Goal: Navigation & Orientation: Find specific page/section

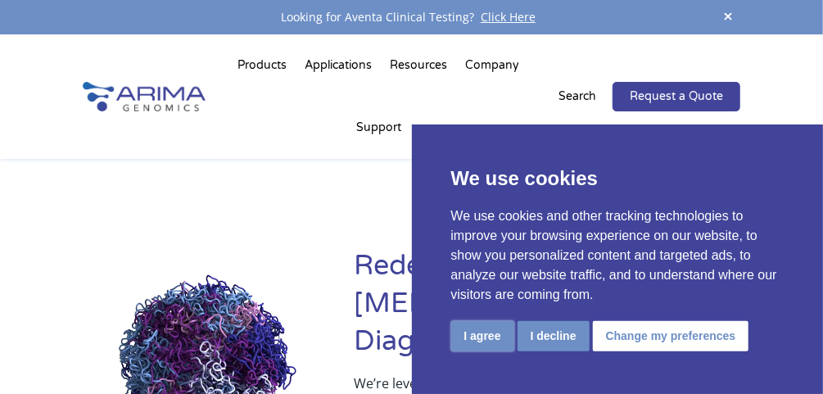
click at [483, 342] on button "I agree" at bounding box center [482, 336] width 63 height 30
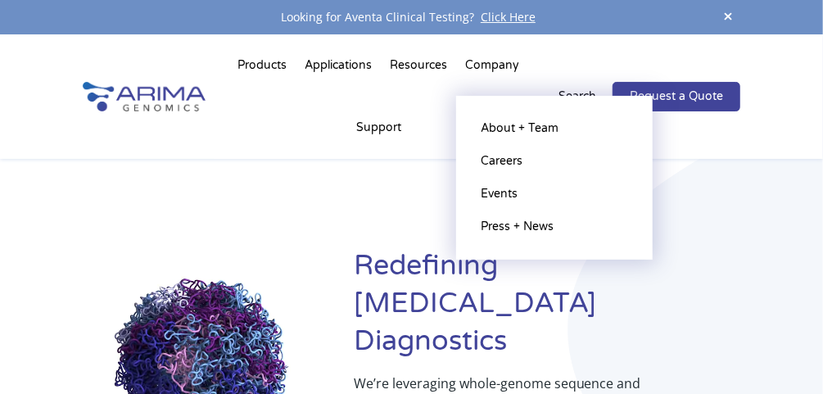
click at [489, 63] on li "Company About + Team Careers Events Press + News" at bounding box center [492, 69] width 72 height 56
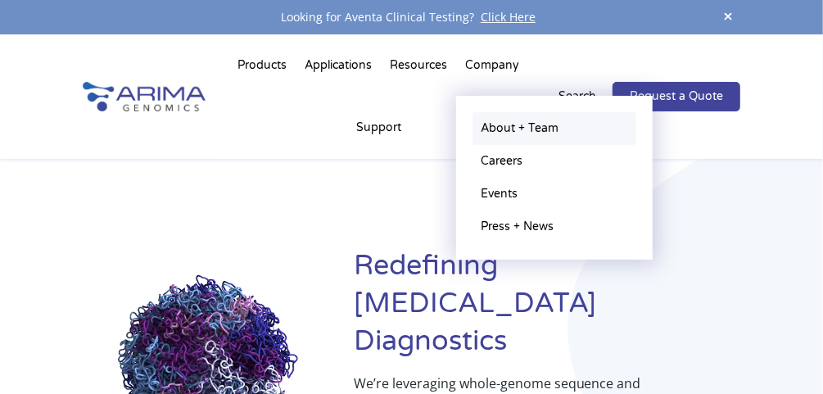
click at [520, 124] on link "About + Team" at bounding box center [555, 128] width 164 height 33
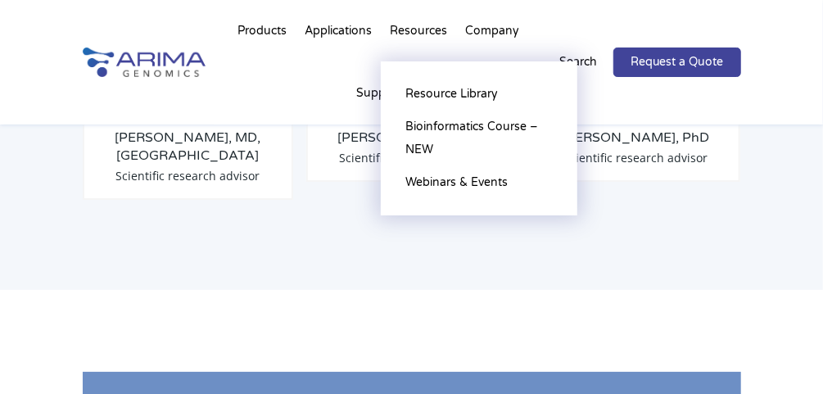
scroll to position [2418, 0]
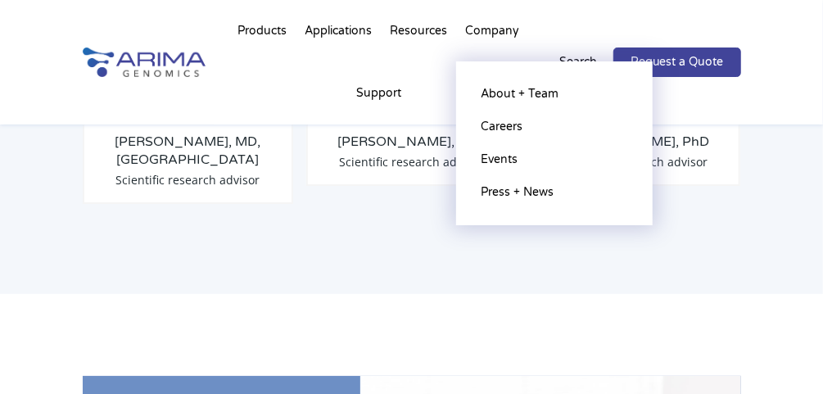
click at [495, 34] on li "Company About + Team Careers Events Press + News" at bounding box center [492, 35] width 72 height 56
click at [495, 31] on li "Company About + Team Careers Events Press + News" at bounding box center [492, 35] width 72 height 56
